Goal: Information Seeking & Learning: Find specific page/section

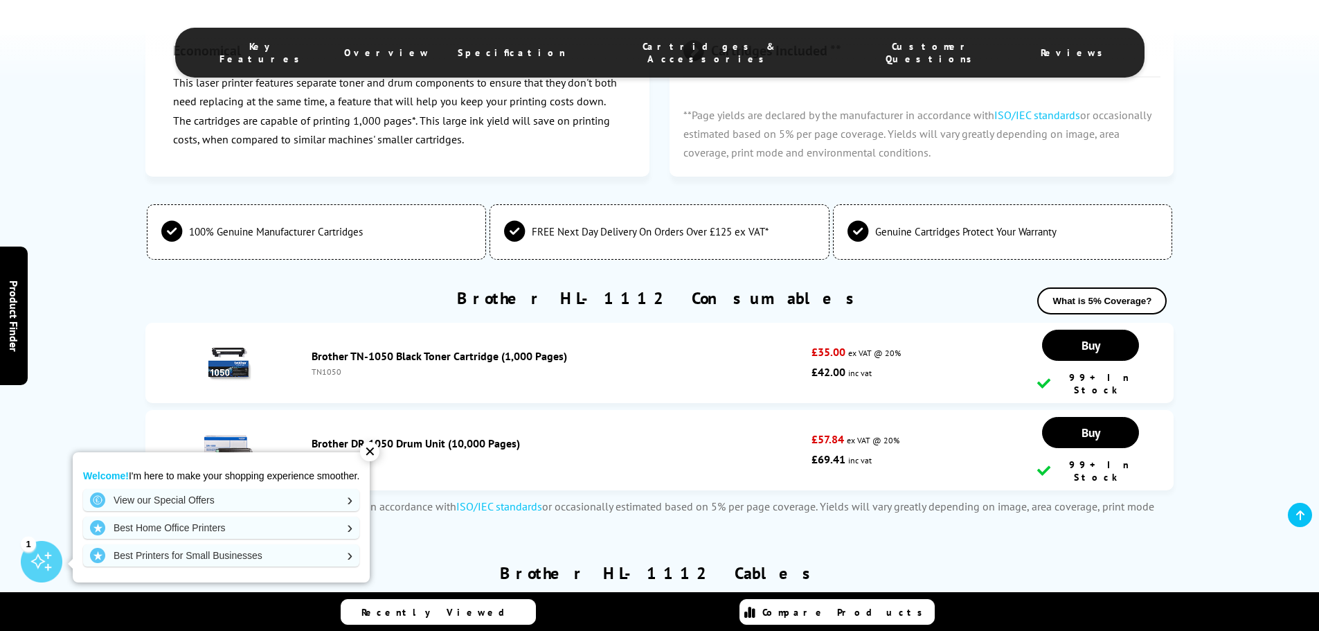
click at [375, 452] on div "✕" at bounding box center [369, 451] width 19 height 19
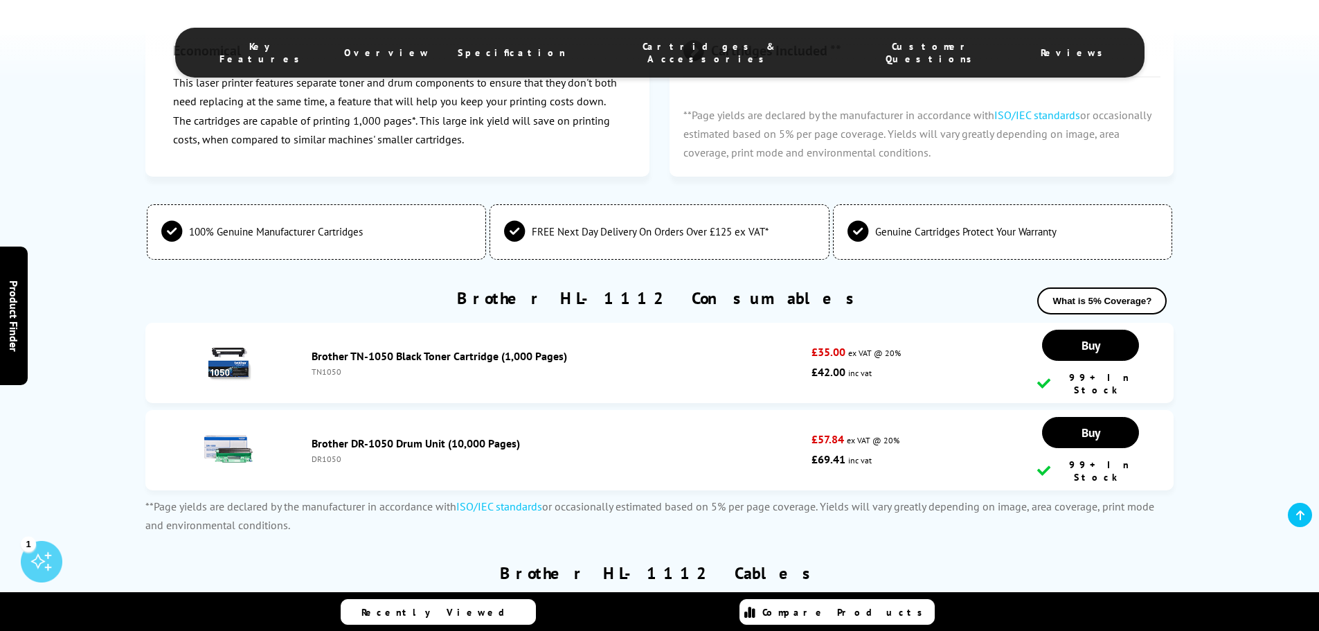
click at [241, 429] on img at bounding box center [228, 449] width 48 height 48
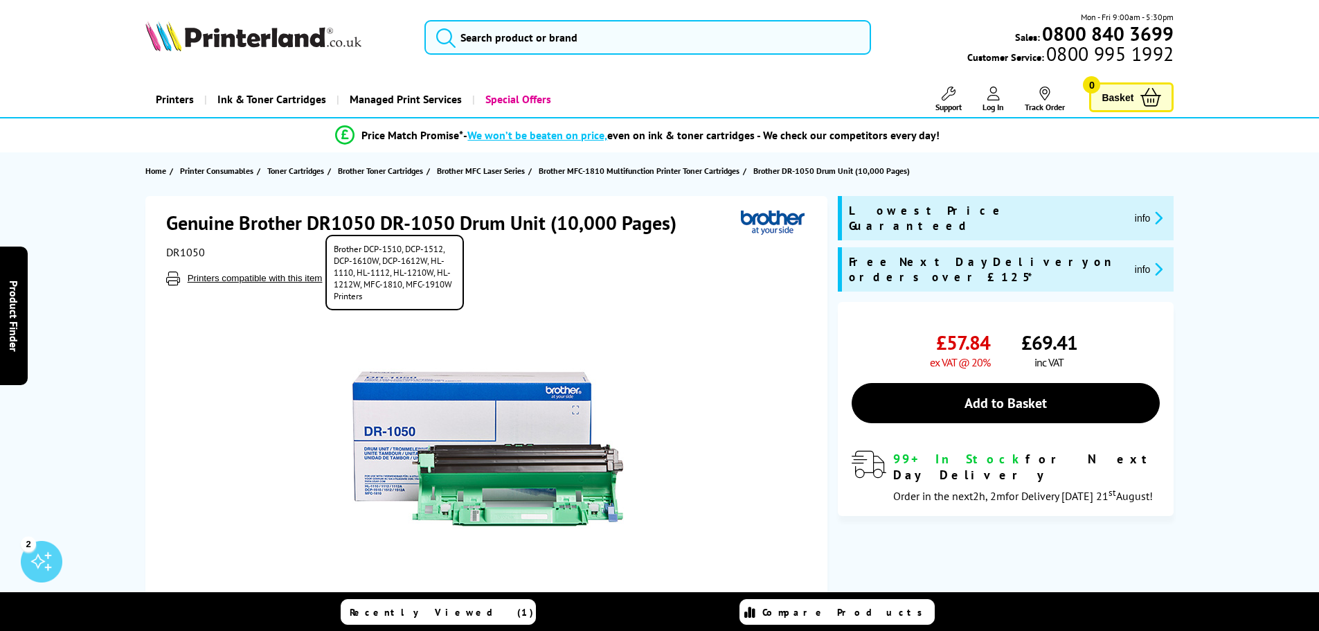
click at [214, 275] on button "Printers compatible with this item" at bounding box center [255, 278] width 143 height 12
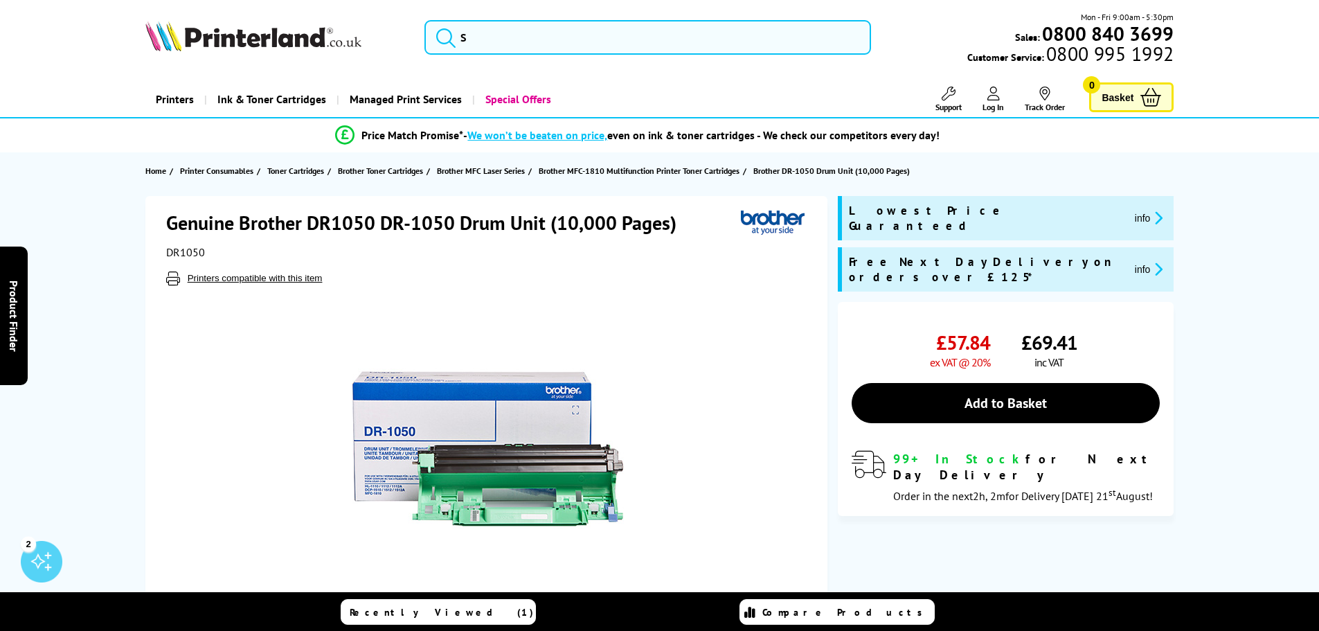
click at [722, 331] on div at bounding box center [488, 441] width 644 height 313
